Goal: Task Accomplishment & Management: Complete application form

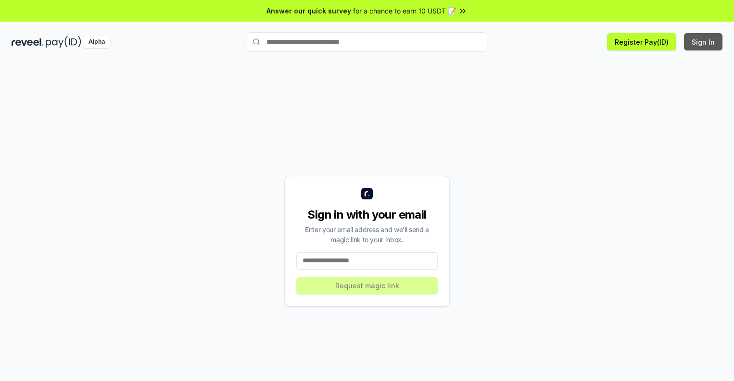
click at [704, 42] on button "Sign In" at bounding box center [703, 41] width 38 height 17
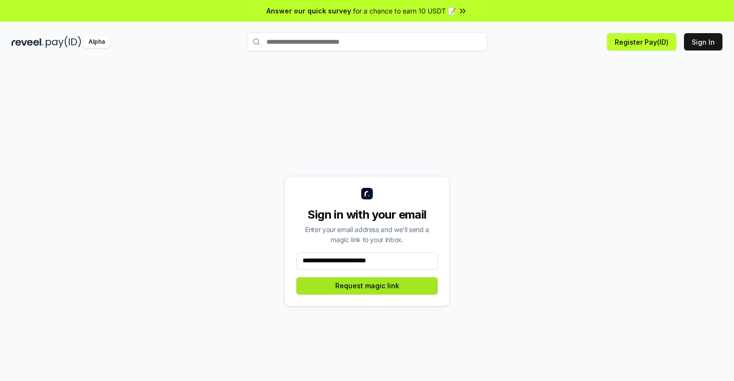
type input "**********"
click at [367, 286] on button "Request magic link" at bounding box center [366, 285] width 141 height 17
